Goal: Information Seeking & Learning: Learn about a topic

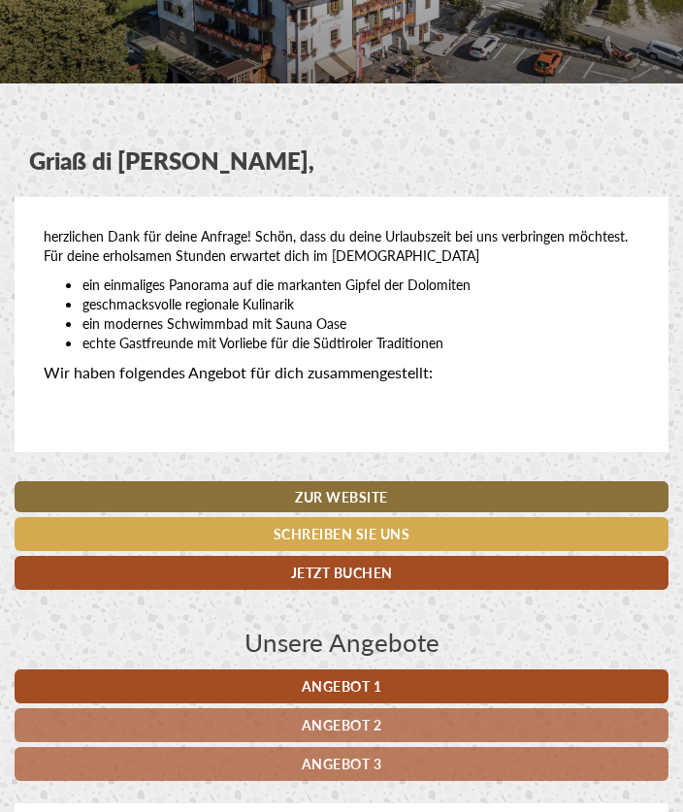
scroll to position [281, 0]
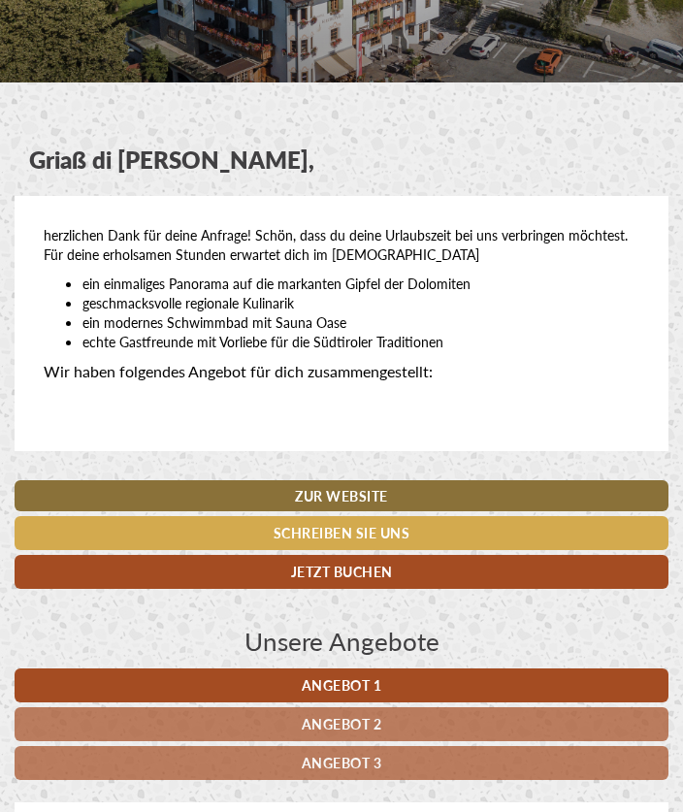
click at [335, 677] on span "Angebot 1" at bounding box center [342, 684] width 80 height 19
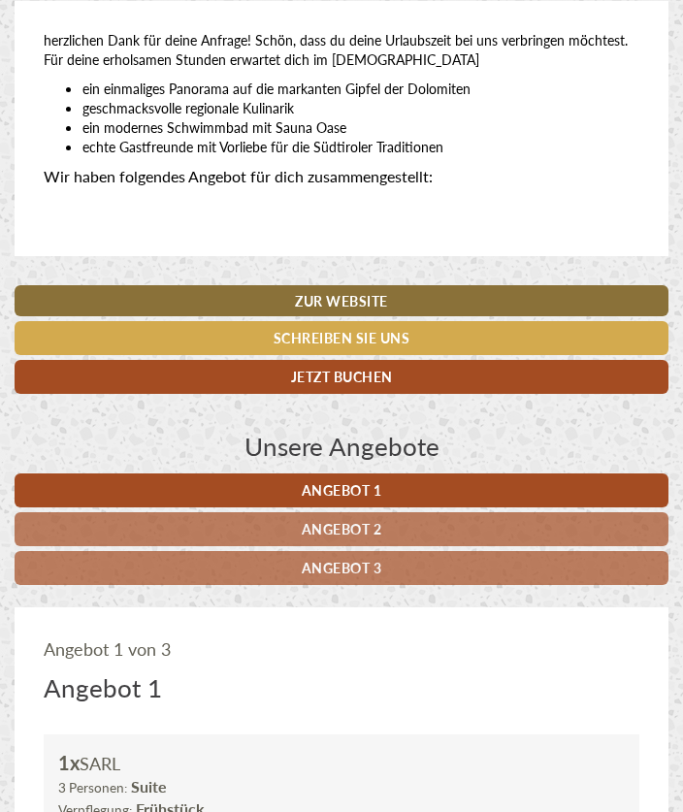
scroll to position [474, 0]
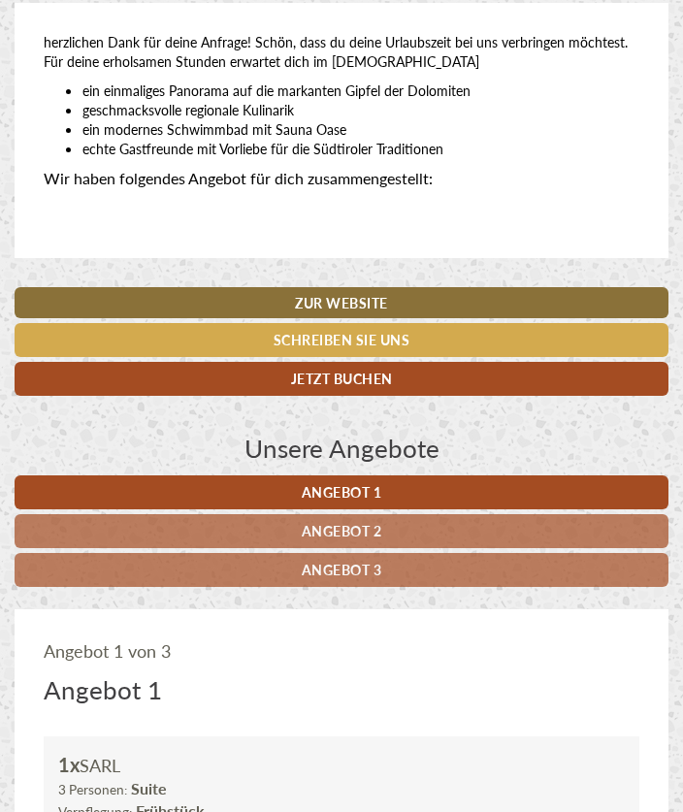
click at [321, 524] on span "Angebot 2" at bounding box center [342, 530] width 80 height 19
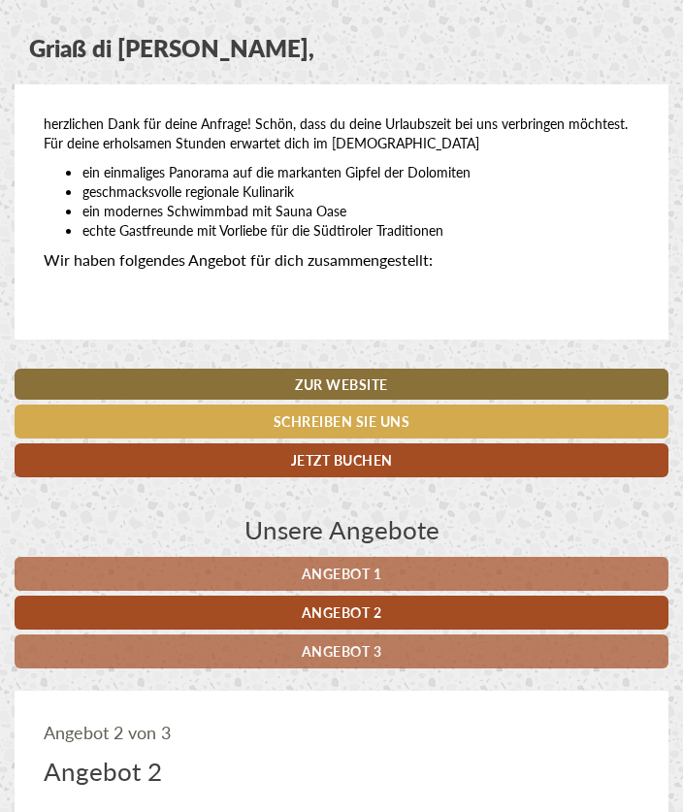
scroll to position [381, 0]
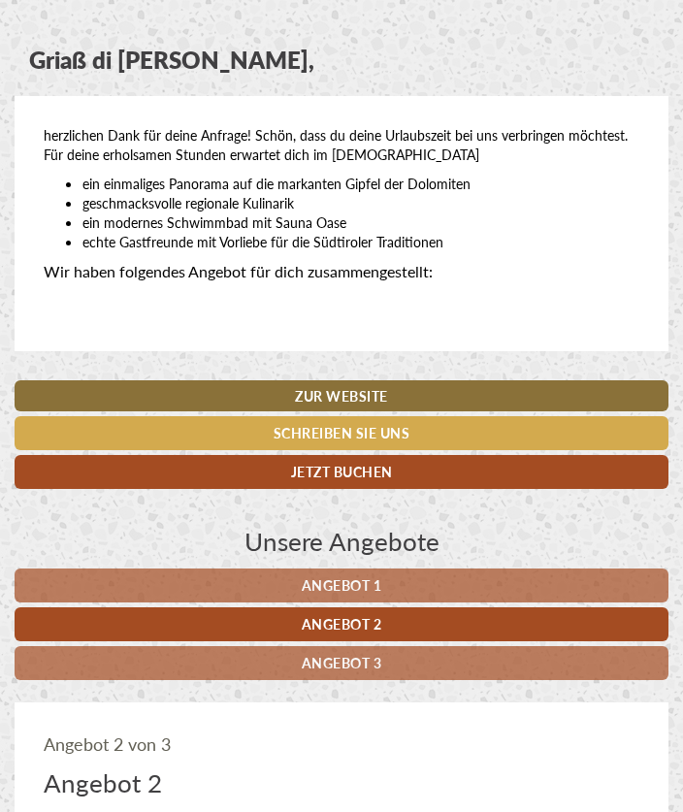
click at [329, 653] on span "Angebot 3" at bounding box center [342, 662] width 80 height 19
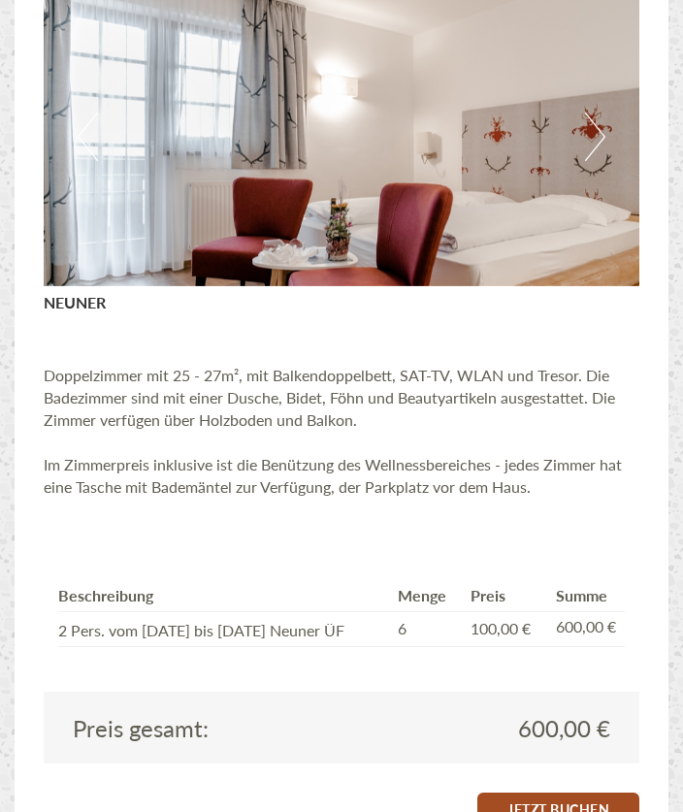
scroll to position [1397, 0]
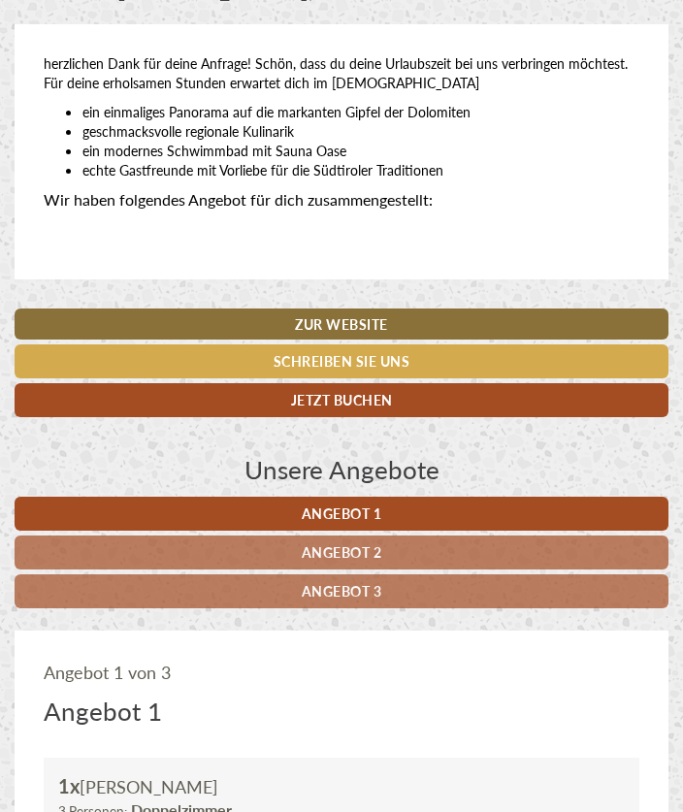
click at [392, 505] on link "Angebot 1" at bounding box center [342, 514] width 654 height 34
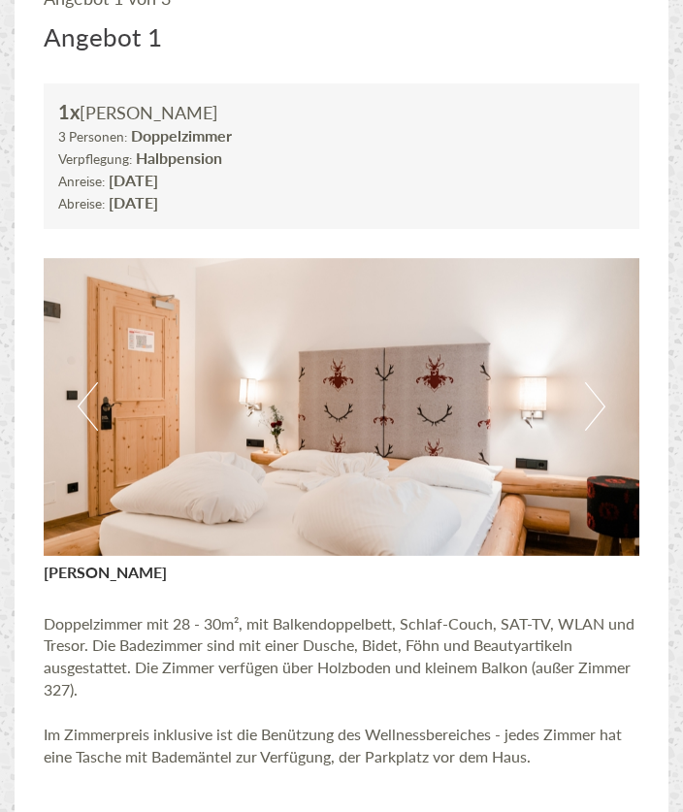
scroll to position [1129, 0]
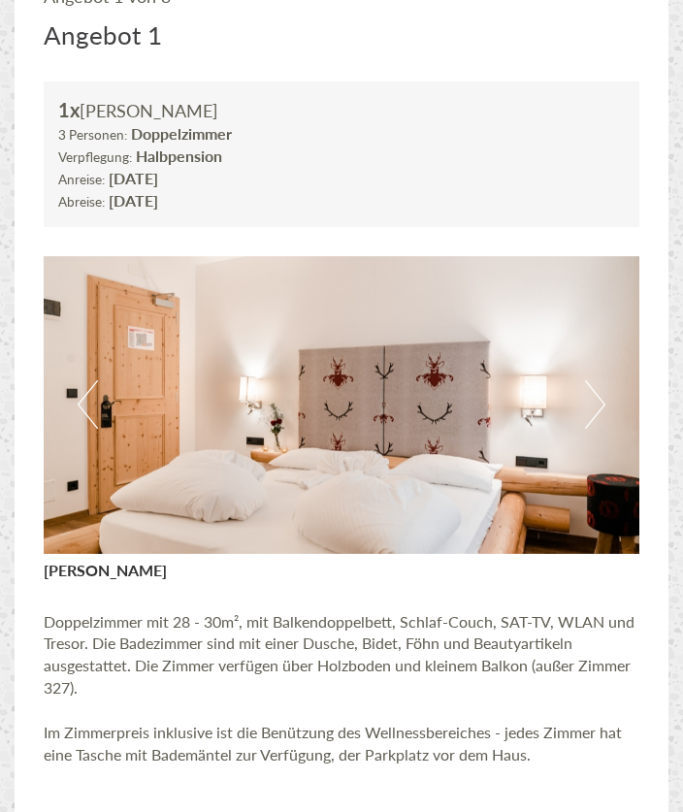
click at [601, 391] on button "Next" at bounding box center [595, 404] width 20 height 48
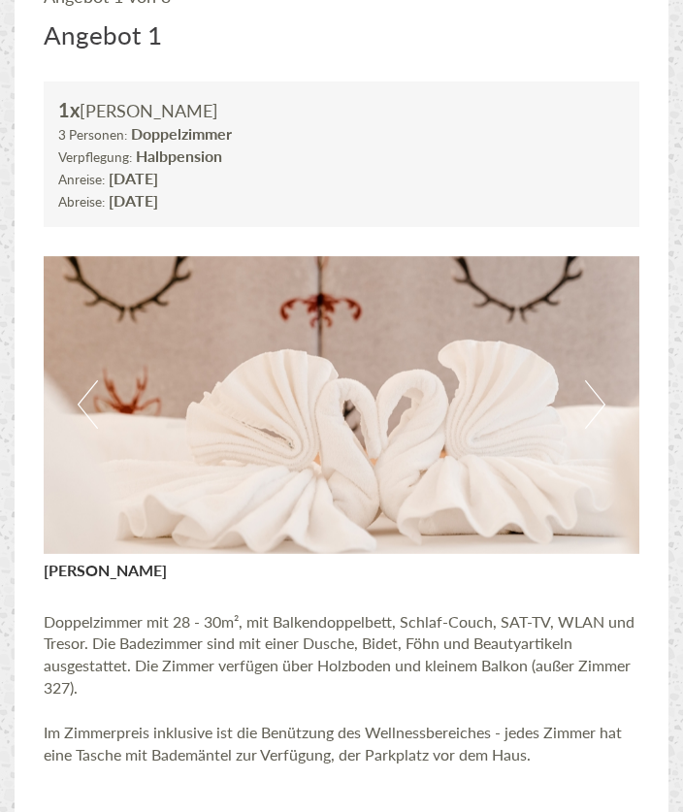
click at [601, 391] on button "Next" at bounding box center [595, 404] width 20 height 48
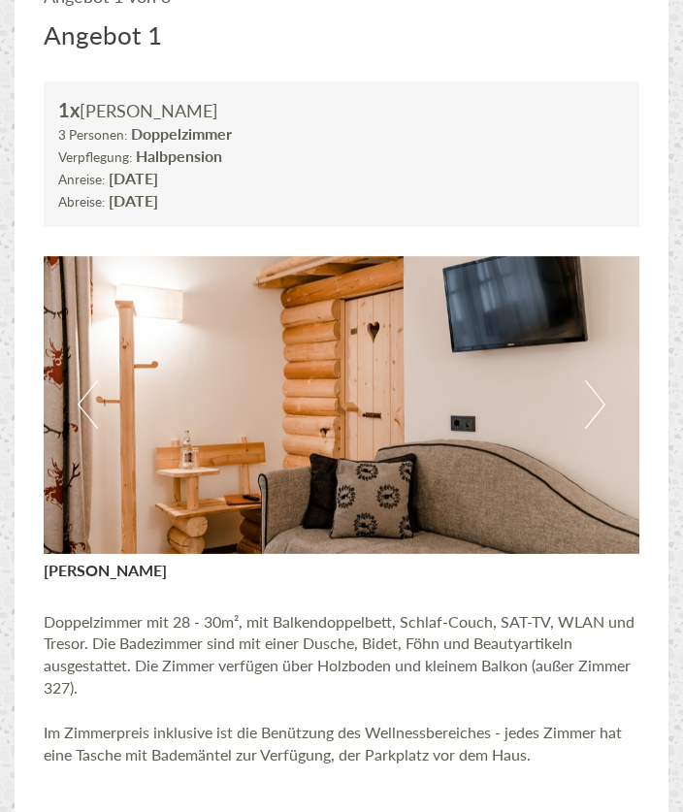
click at [601, 391] on button "Next" at bounding box center [595, 404] width 20 height 48
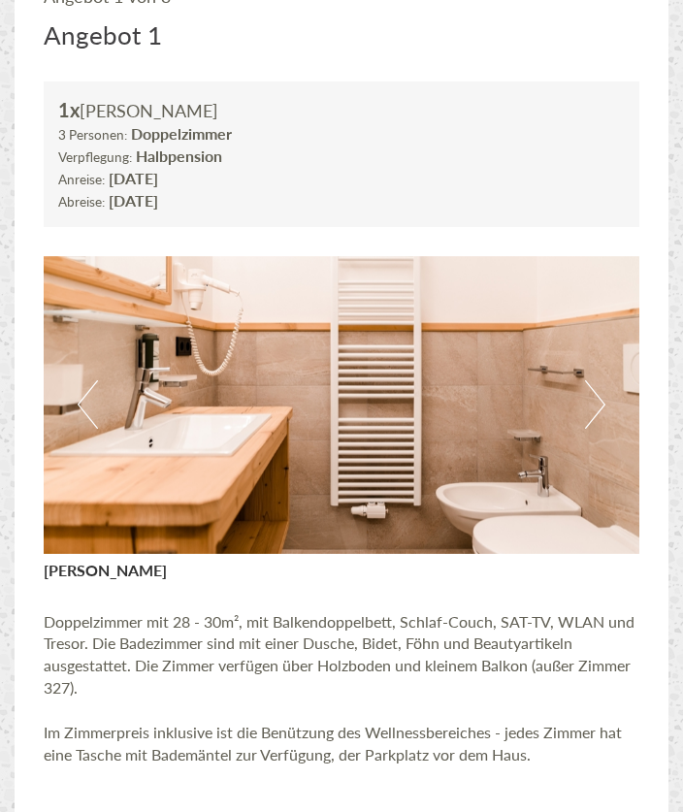
click at [601, 391] on button "Next" at bounding box center [595, 404] width 20 height 48
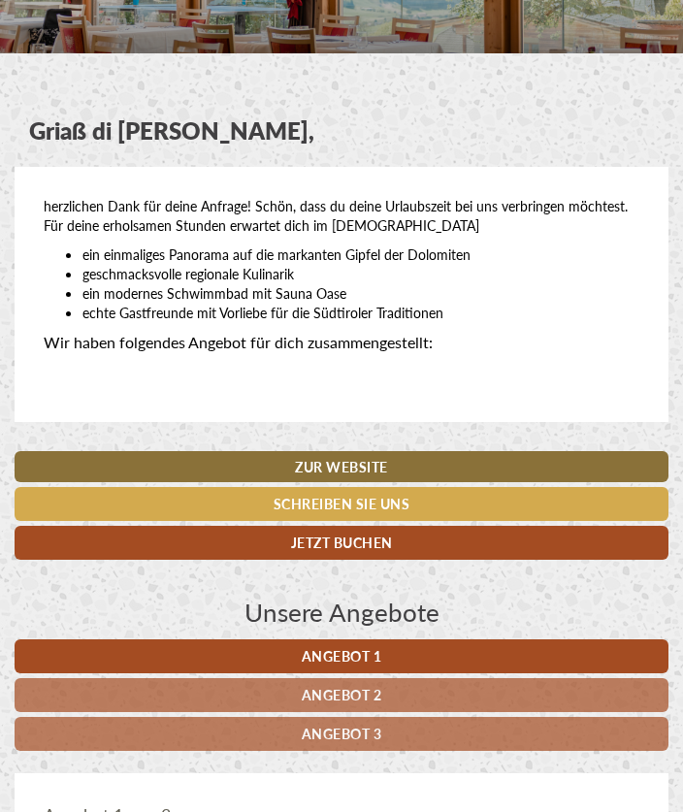
scroll to position [406, 0]
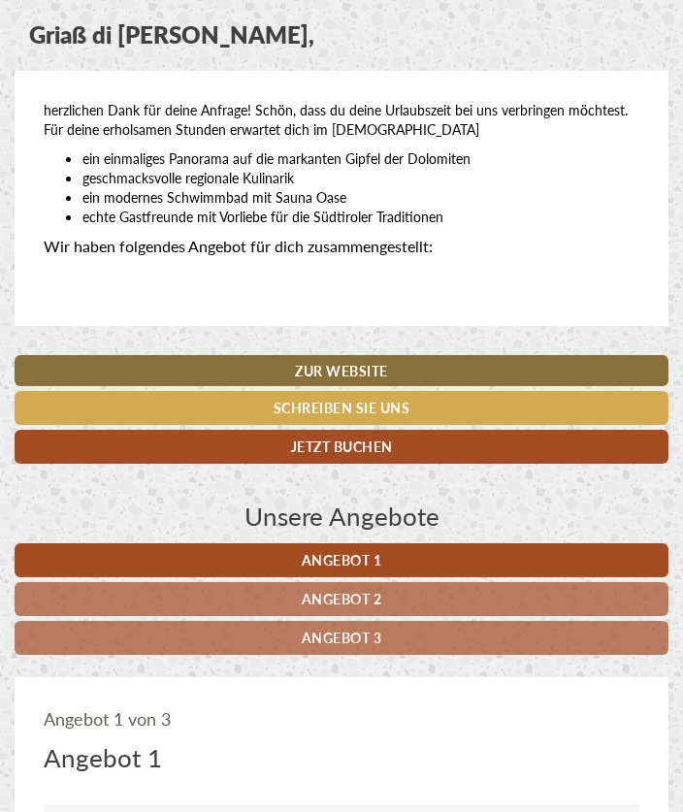
click at [467, 626] on link "Angebot 3" at bounding box center [342, 638] width 654 height 34
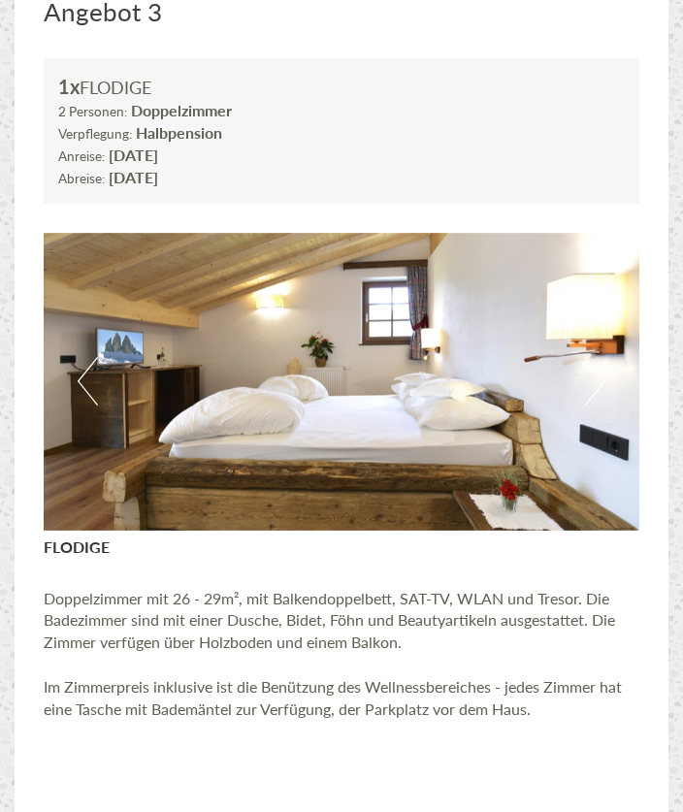
scroll to position [1153, 0]
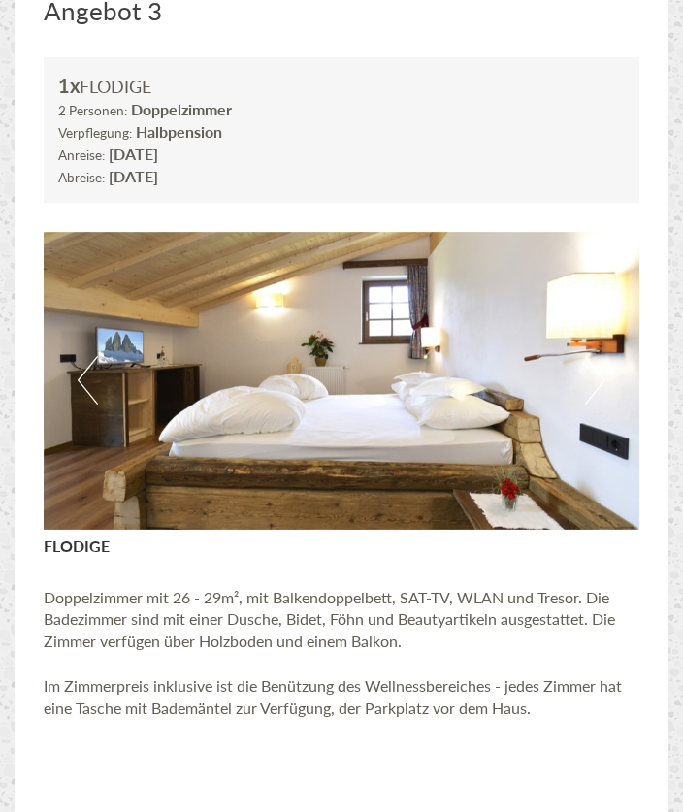
click at [602, 369] on button "Next" at bounding box center [595, 380] width 20 height 48
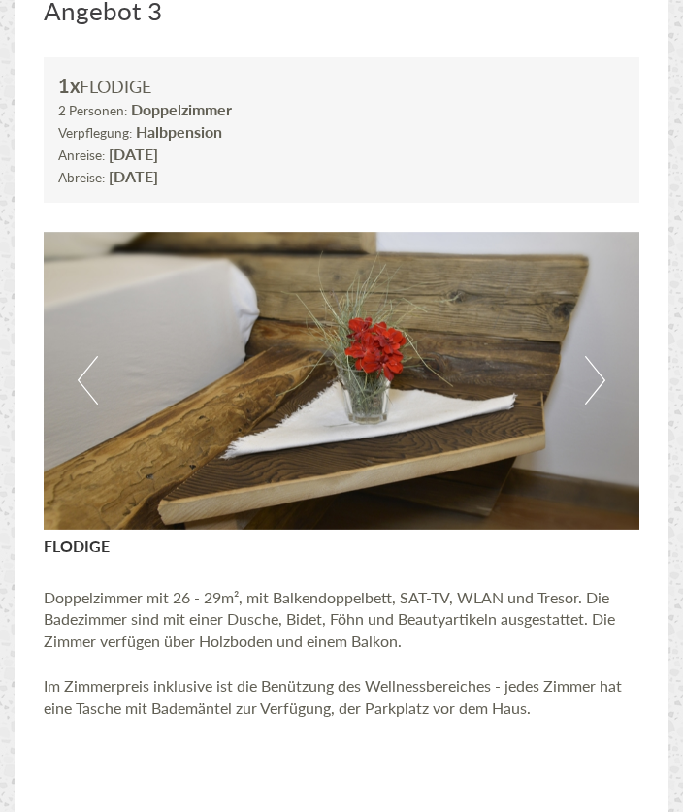
click at [602, 369] on button "Next" at bounding box center [595, 380] width 20 height 48
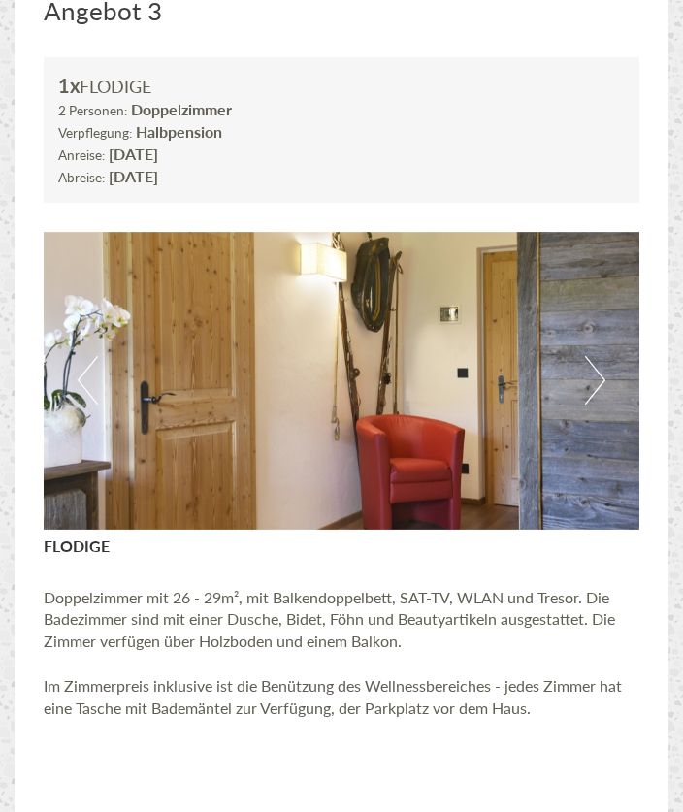
click at [602, 369] on button "Next" at bounding box center [595, 380] width 20 height 48
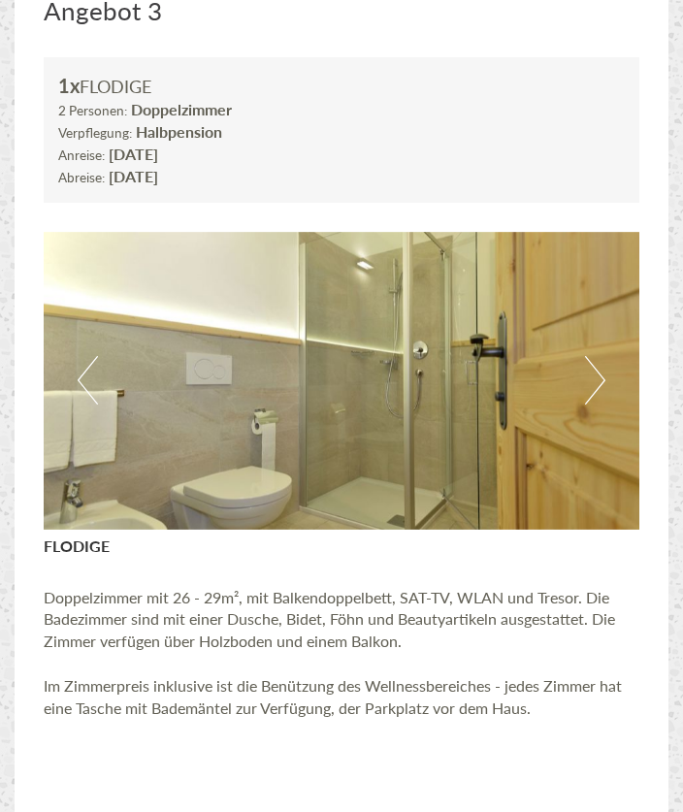
click at [602, 369] on button "Next" at bounding box center [595, 380] width 20 height 48
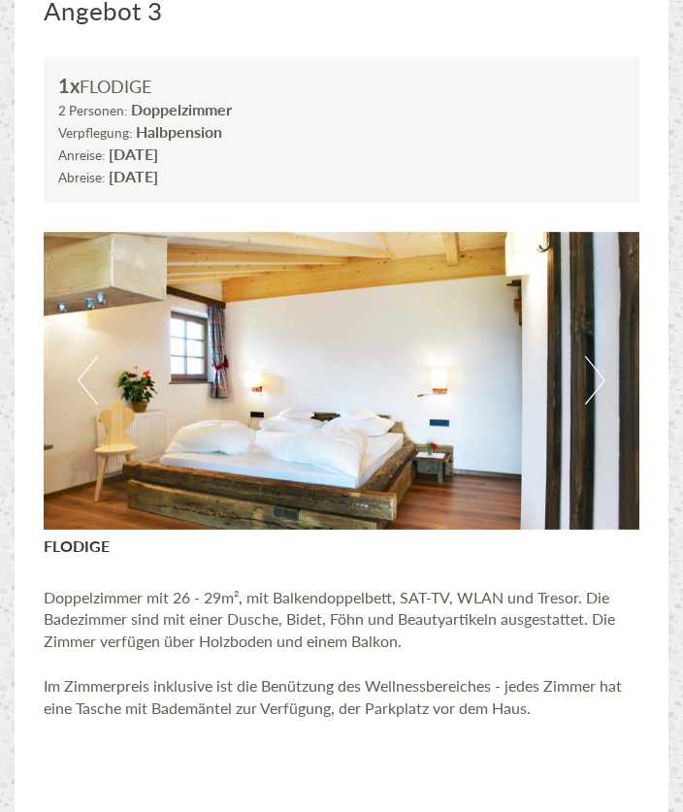
click at [602, 369] on button "Next" at bounding box center [595, 380] width 20 height 48
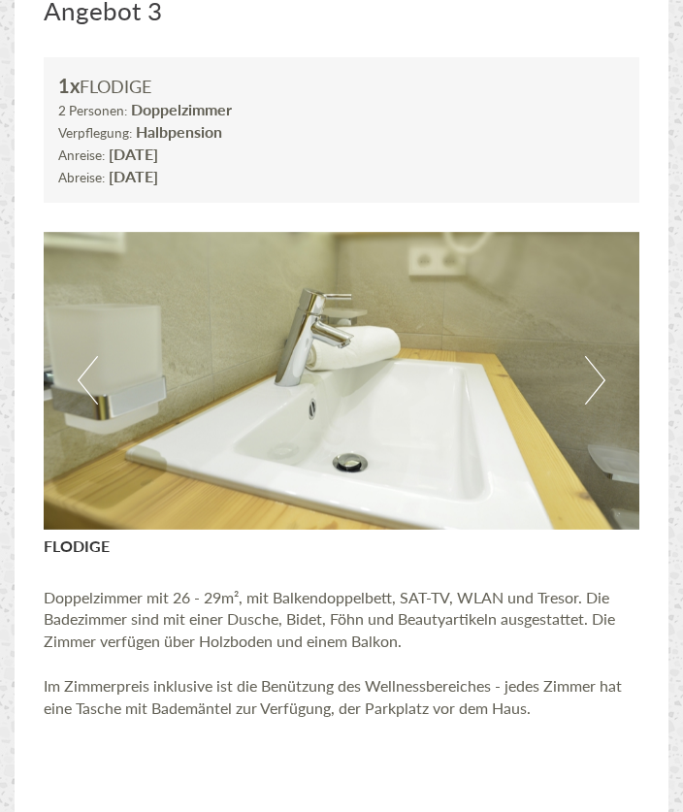
click at [602, 369] on button "Next" at bounding box center [595, 380] width 20 height 48
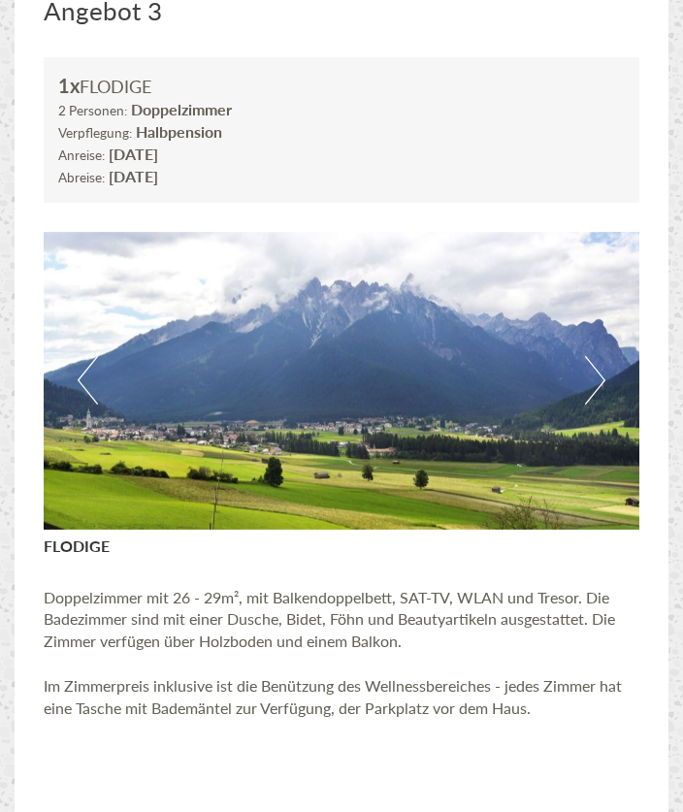
click at [602, 369] on button "Next" at bounding box center [595, 380] width 20 height 48
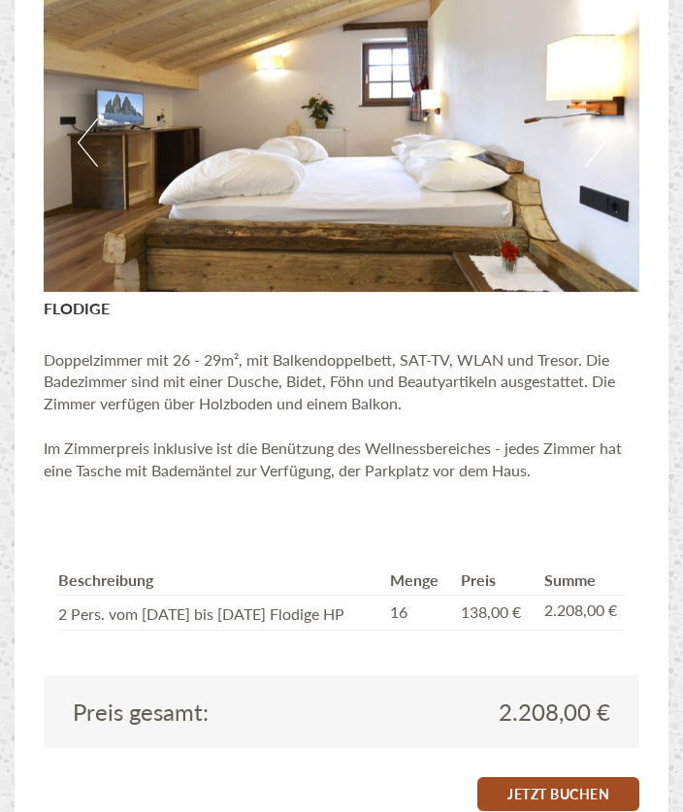
scroll to position [1404, 0]
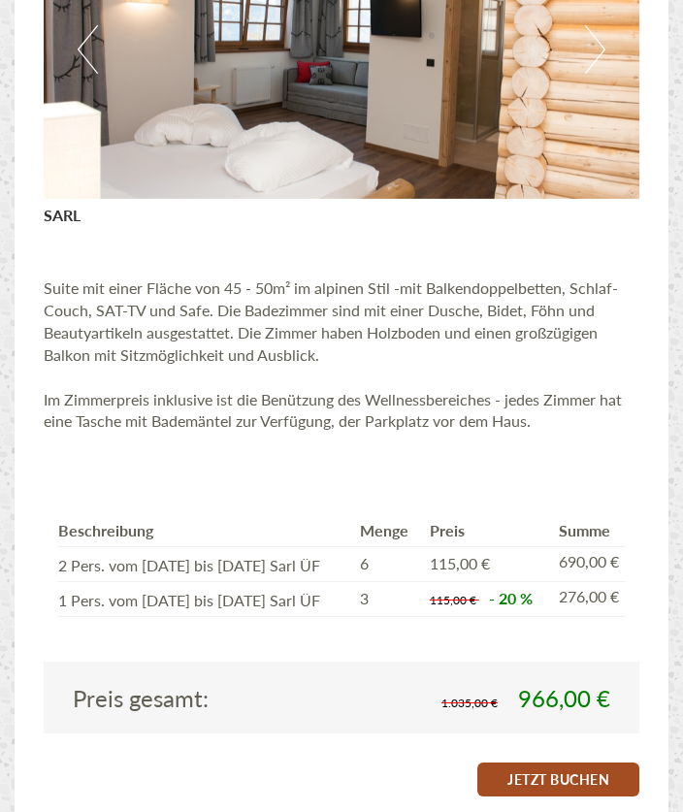
scroll to position [1483, 0]
